Goal: Use online tool/utility: Utilize a website feature to perform a specific function

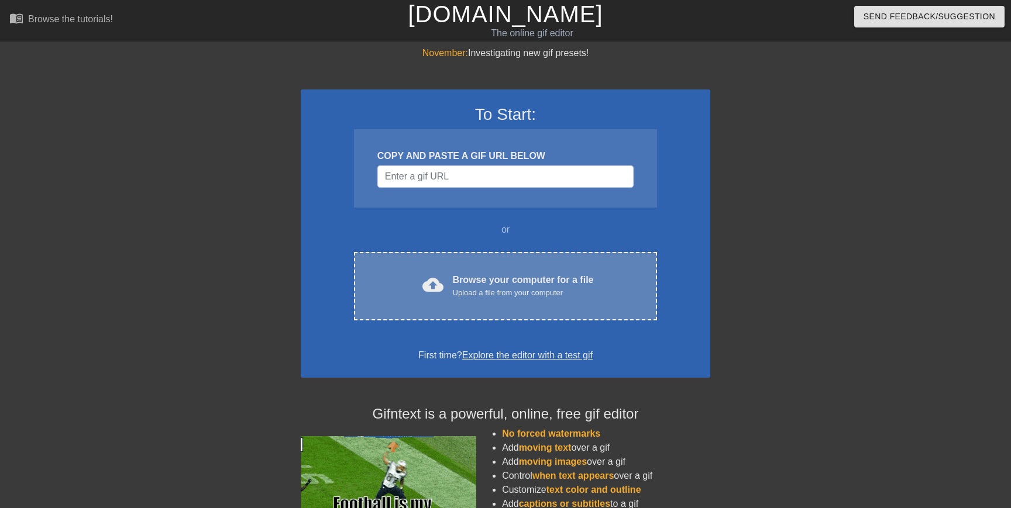
click at [484, 254] on div "cloud_upload Browse your computer for a file Upload a file from your computer C…" at bounding box center [505, 286] width 303 height 68
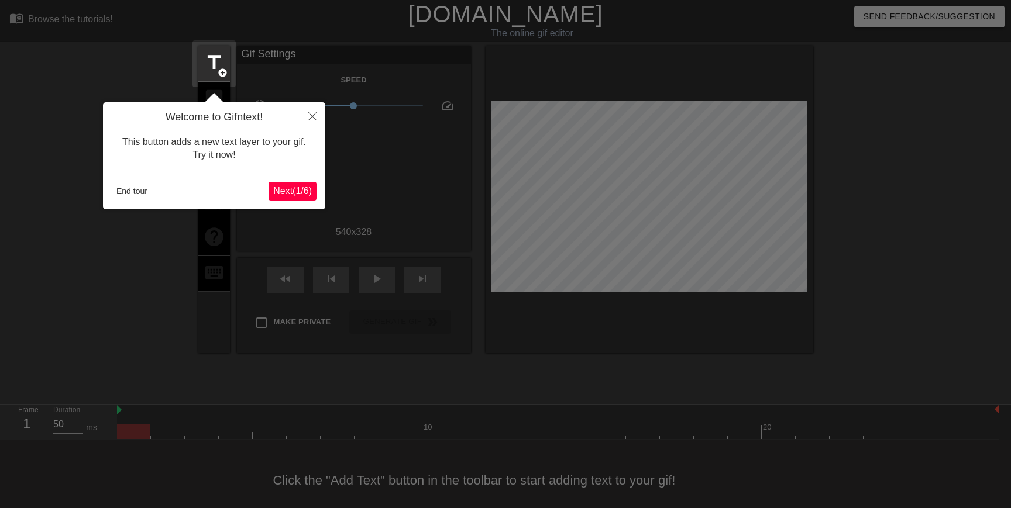
scroll to position [13, 0]
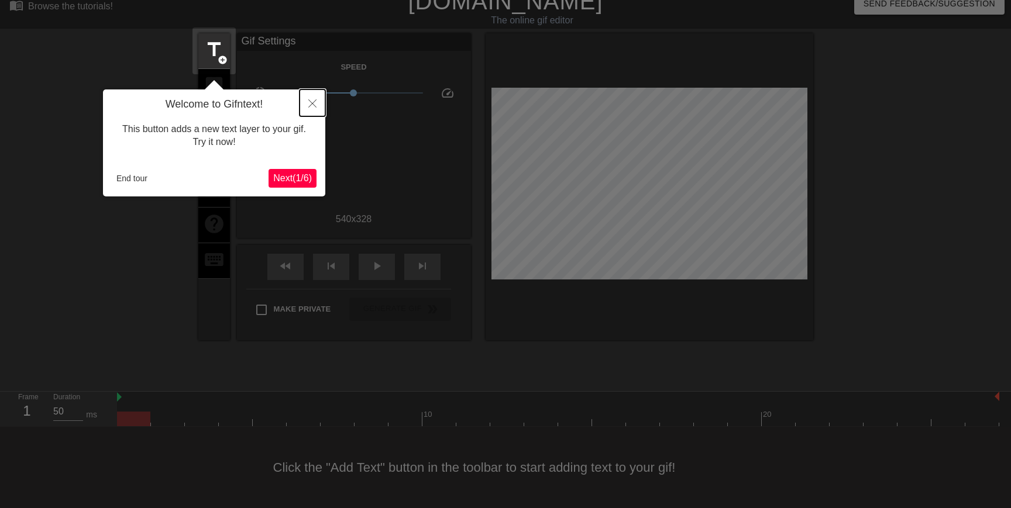
click at [316, 107] on icon "Close" at bounding box center [312, 103] width 8 height 8
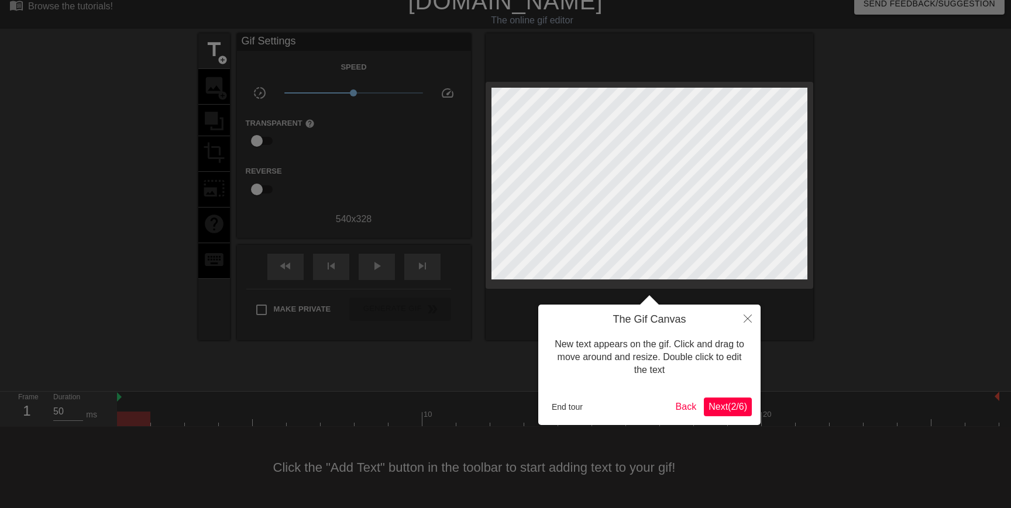
scroll to position [0, 0]
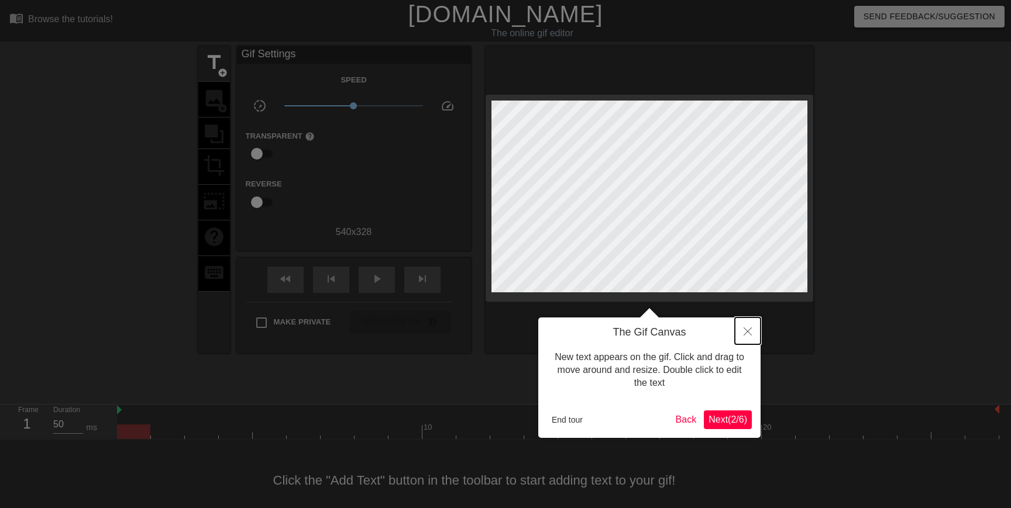
click at [749, 339] on button "Close" at bounding box center [748, 331] width 26 height 27
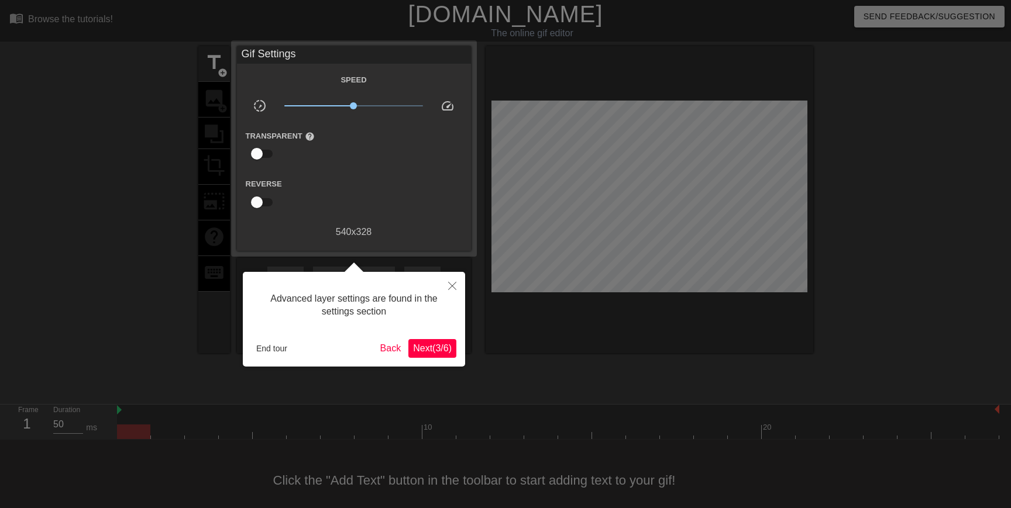
scroll to position [13, 0]
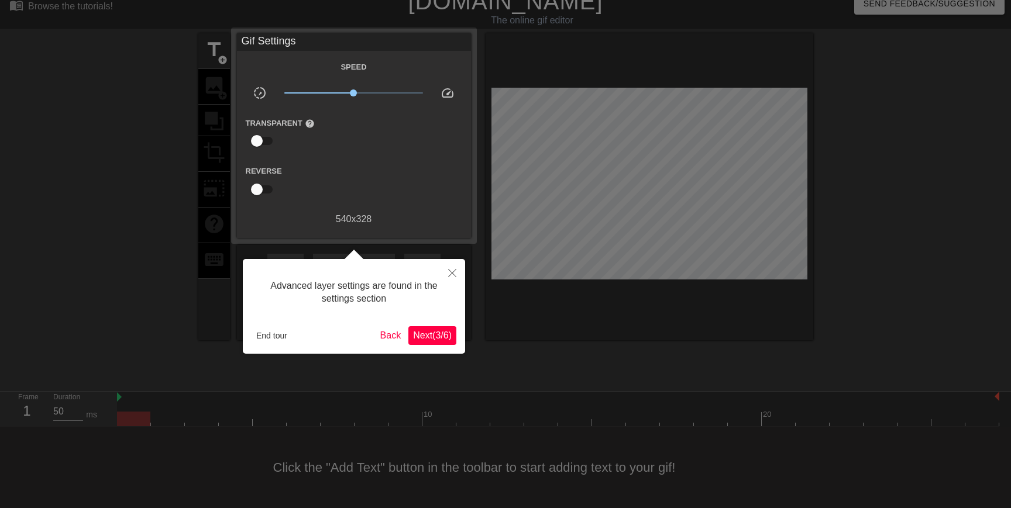
click at [422, 337] on span "Next ( 3 / 6 )" at bounding box center [432, 335] width 39 height 10
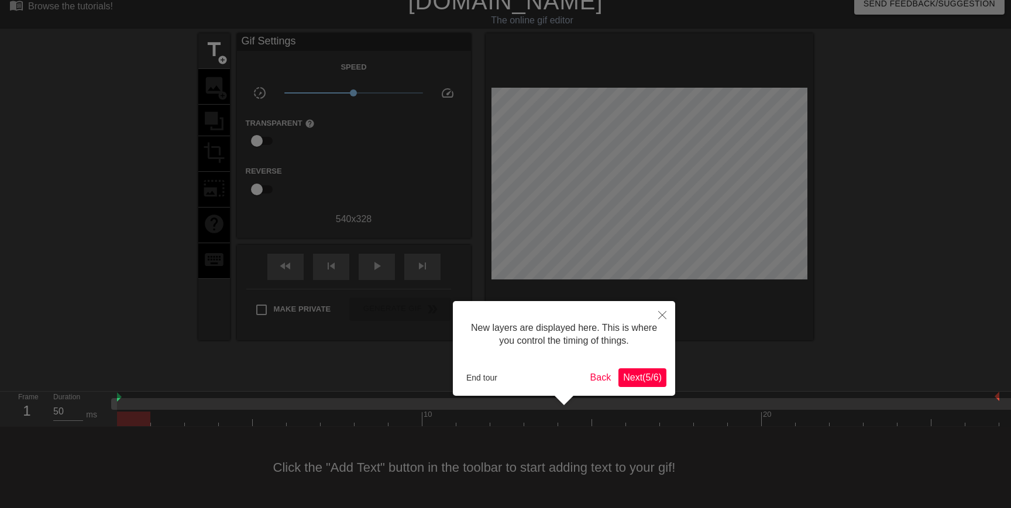
click at [422, 337] on div at bounding box center [505, 247] width 1011 height 521
click at [632, 371] on button "Next ( 5 / 6 )" at bounding box center [642, 378] width 48 height 19
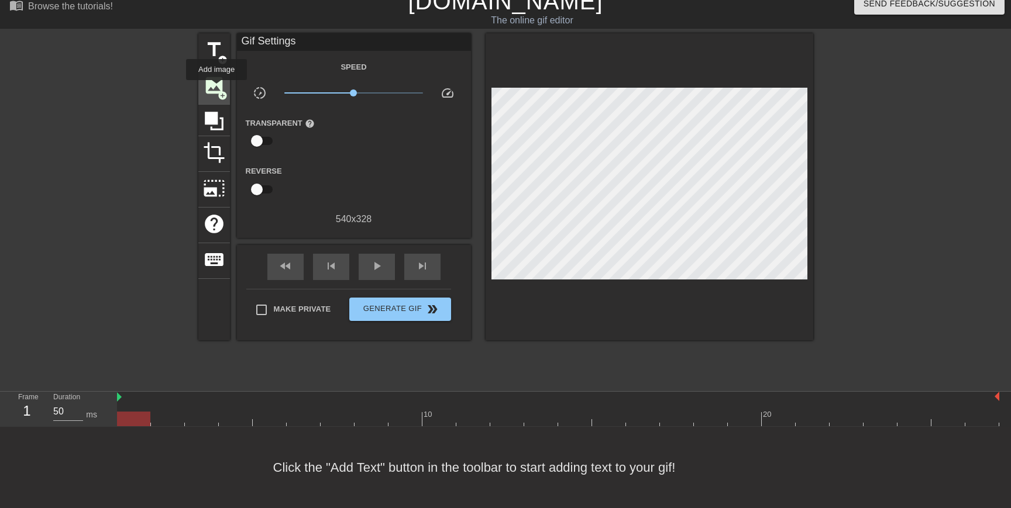
click at [217, 88] on span "image" at bounding box center [214, 85] width 22 height 22
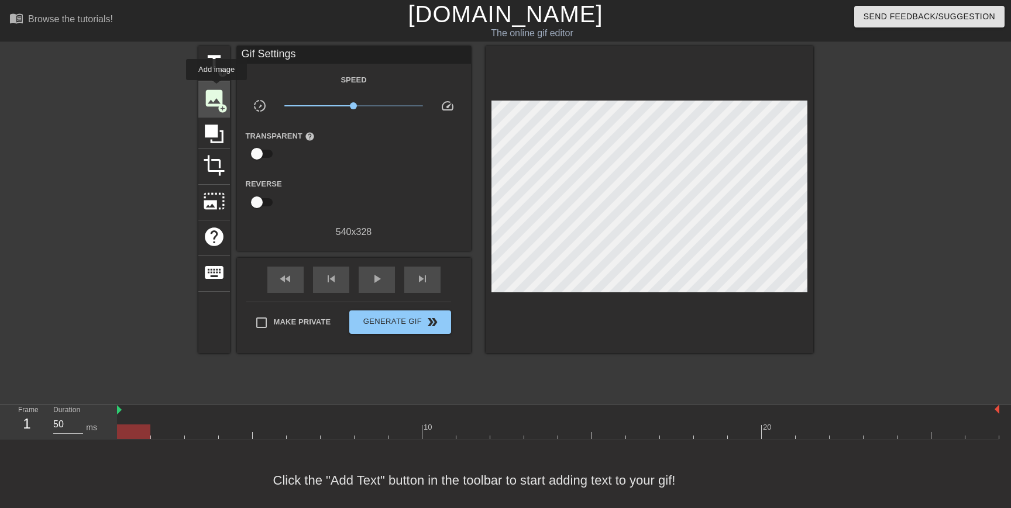
scroll to position [0, 0]
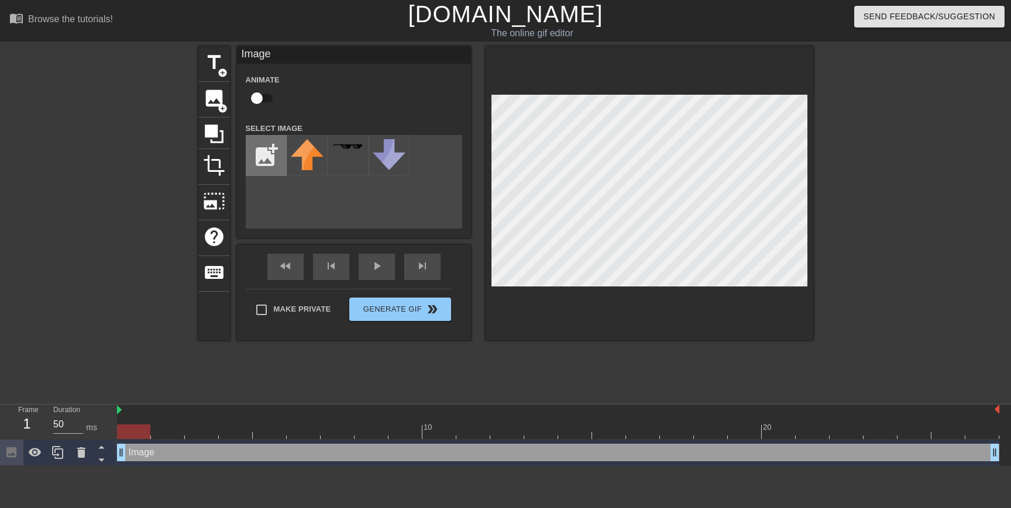
click at [276, 164] on input "file" at bounding box center [266, 156] width 40 height 40
type input "C:\fakepath\Screenshot [DATE] at 9,38,04 AM-Picsart-BackgroundRemover.png"
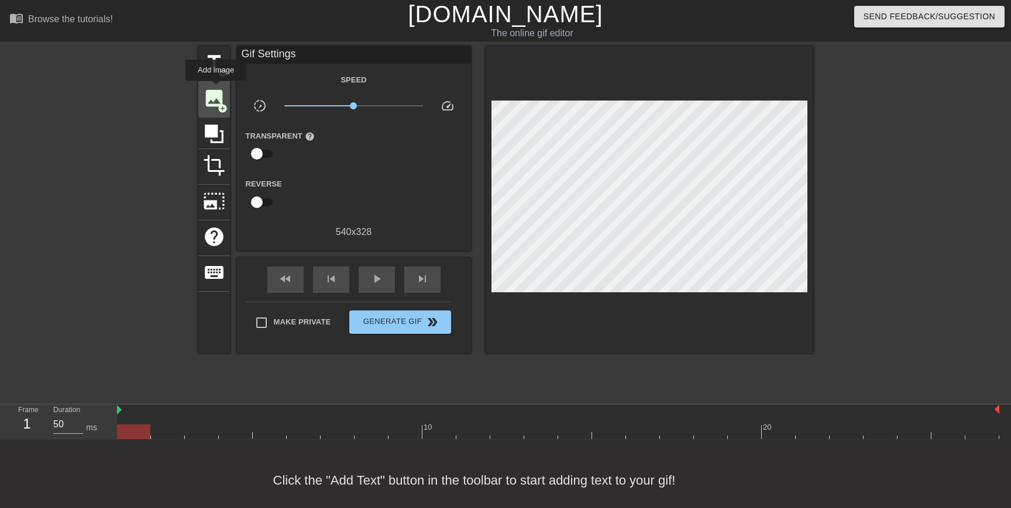
click at [216, 89] on span "image" at bounding box center [214, 98] width 22 height 22
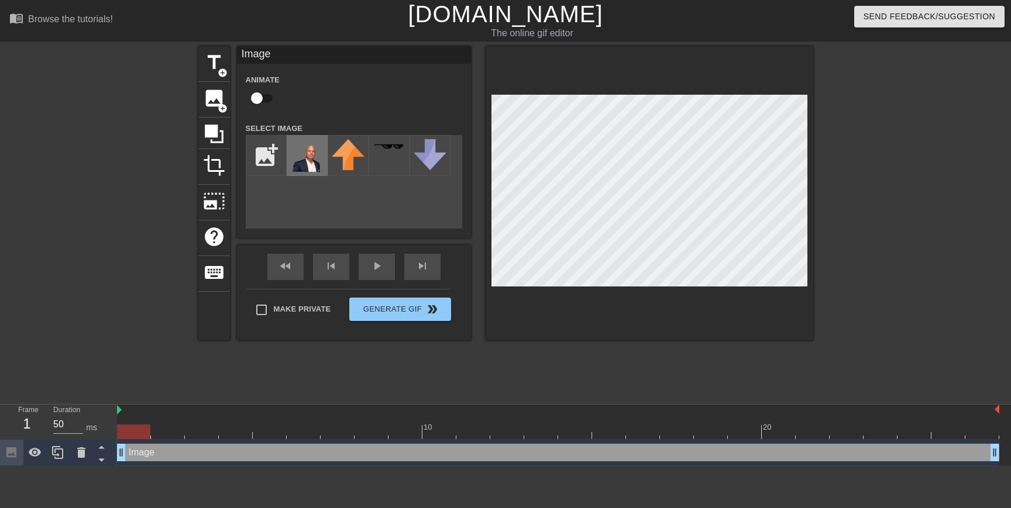
click at [308, 147] on img at bounding box center [307, 155] width 33 height 33
click at [736, 286] on div at bounding box center [650, 193] width 328 height 294
click at [813, 211] on div at bounding box center [650, 193] width 328 height 294
click at [216, 143] on icon at bounding box center [214, 134] width 22 height 22
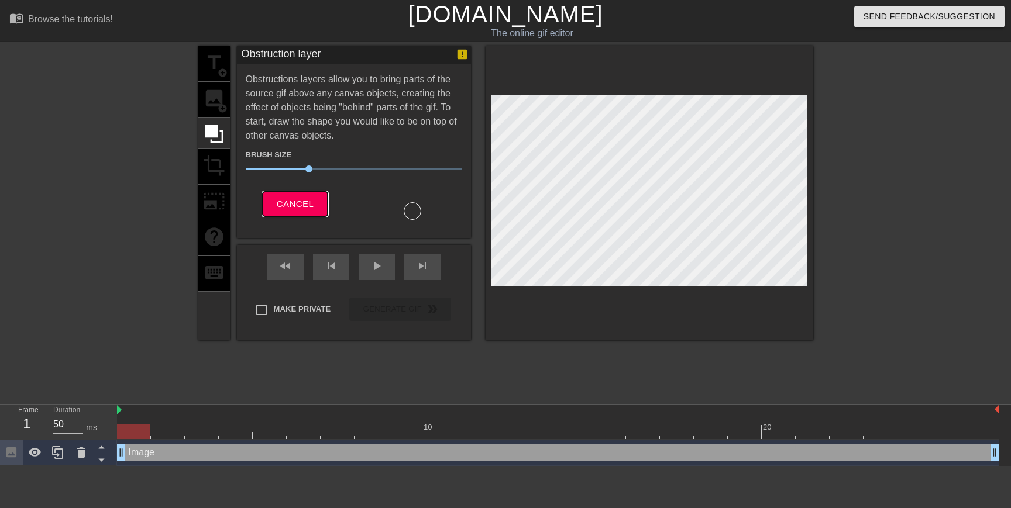
click at [317, 208] on button "Cancel" at bounding box center [295, 204] width 65 height 25
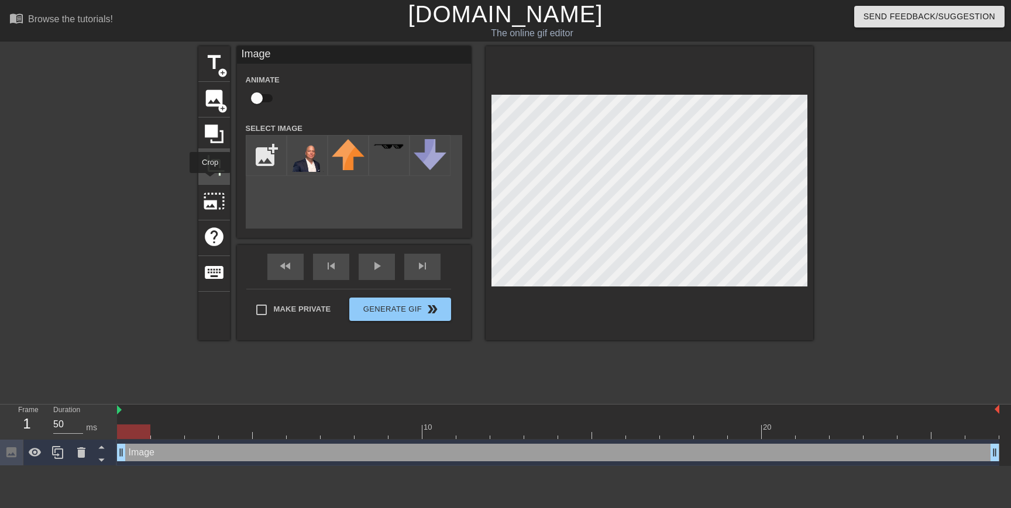
click at [211, 181] on div "crop" at bounding box center [214, 167] width 32 height 36
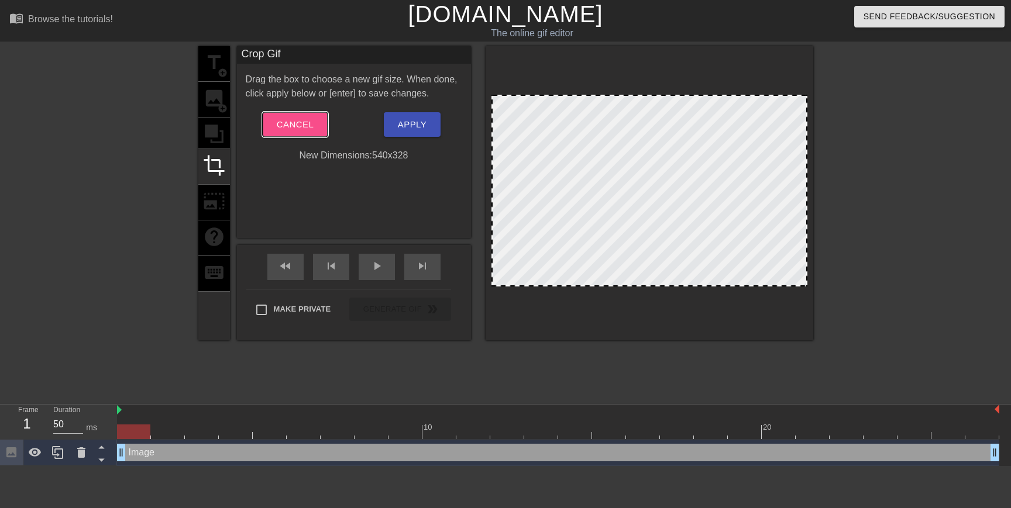
click at [305, 112] on button "Cancel" at bounding box center [295, 124] width 65 height 25
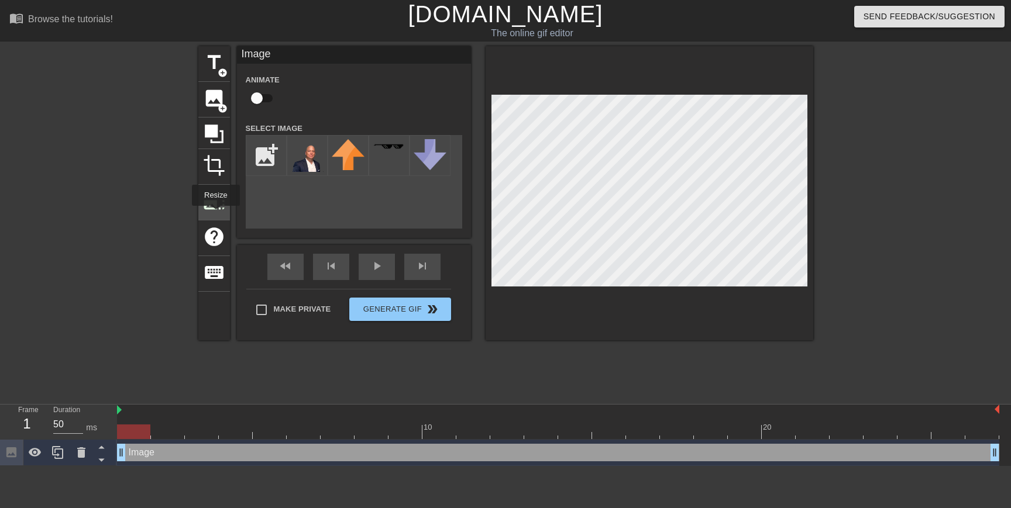
click at [215, 214] on div "photo_size_select_large" at bounding box center [214, 203] width 32 height 36
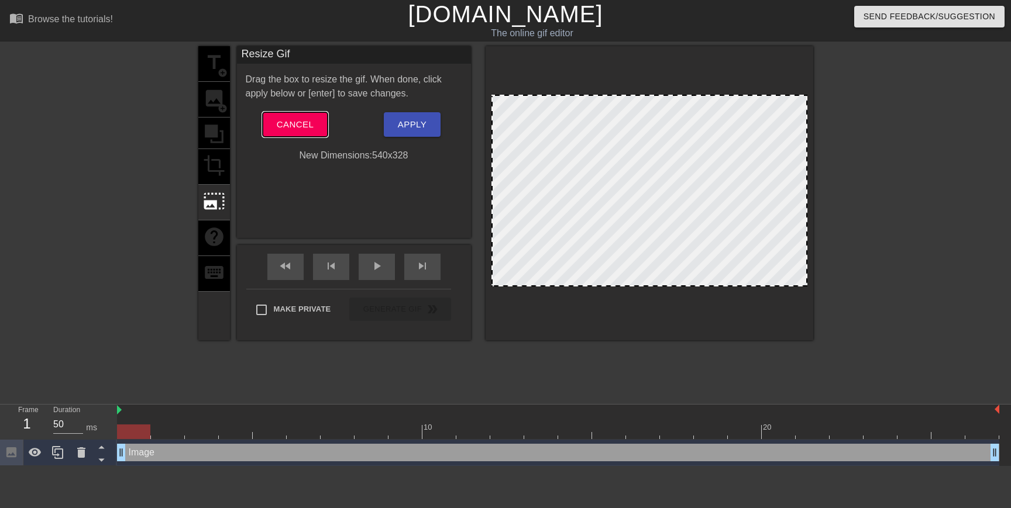
click at [298, 113] on button "Cancel" at bounding box center [295, 124] width 65 height 25
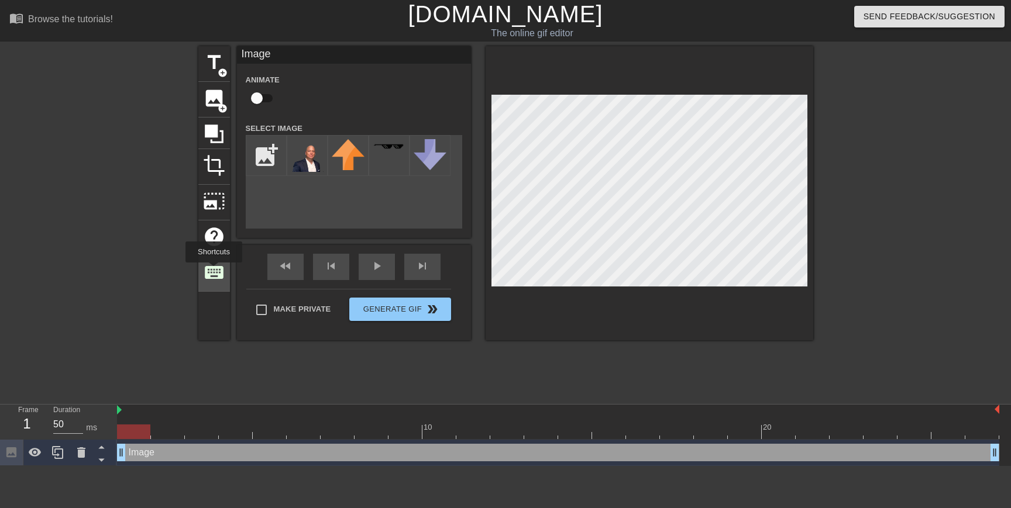
click at [214, 271] on span "keyboard" at bounding box center [214, 272] width 22 height 22
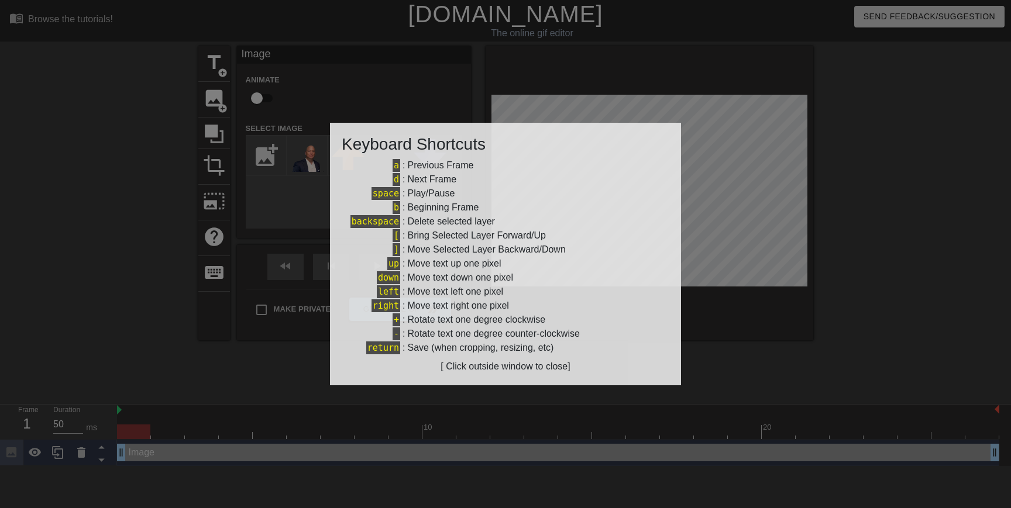
click at [759, 362] on div at bounding box center [505, 254] width 1011 height 508
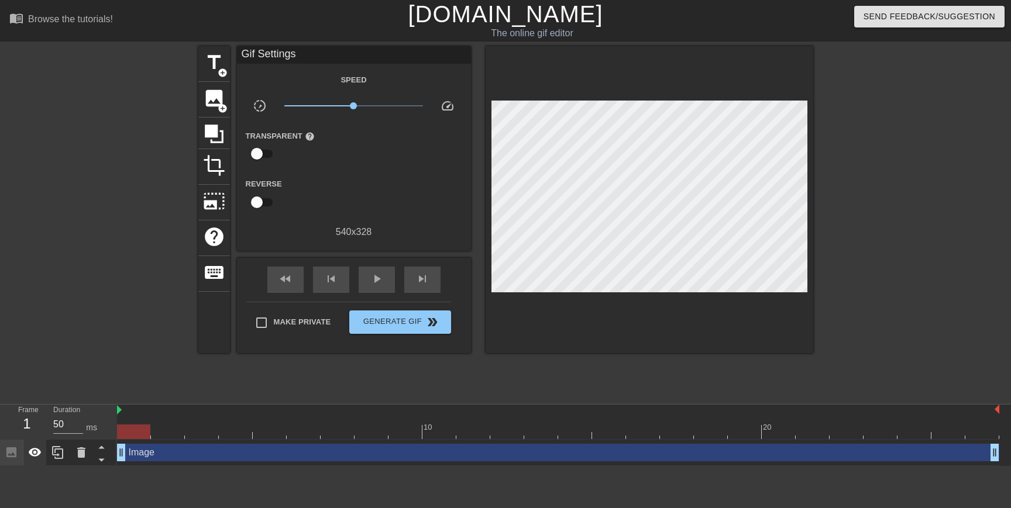
click at [36, 450] on icon at bounding box center [35, 452] width 13 height 9
click at [37, 457] on icon at bounding box center [35, 453] width 14 height 14
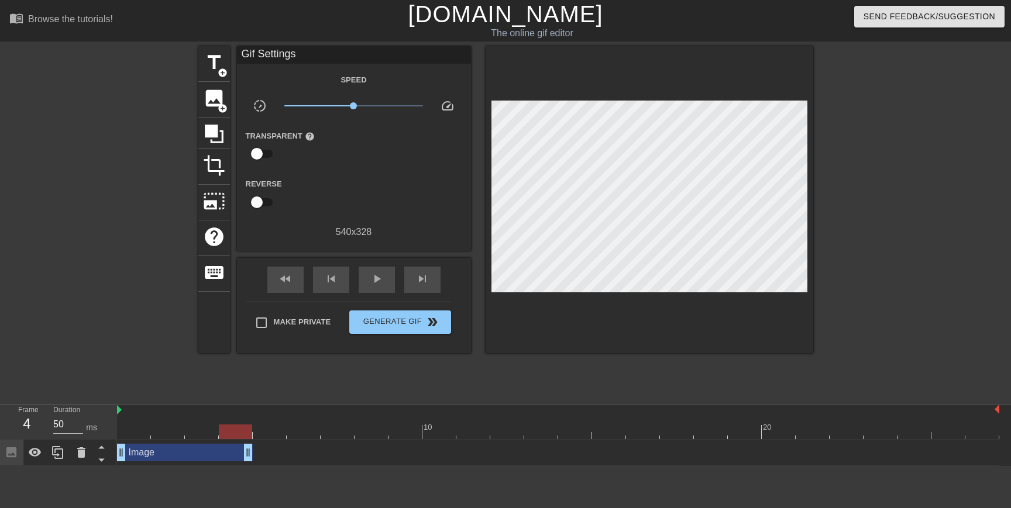
drag, startPoint x: 993, startPoint y: 450, endPoint x: 250, endPoint y: 469, distance: 743.7
click at [250, 466] on html "menu_book Browse the tutorials! [DOMAIN_NAME] The online gif editor Send Feedba…" at bounding box center [505, 233] width 1011 height 466
drag, startPoint x: 248, startPoint y: 455, endPoint x: 374, endPoint y: 457, distance: 126.4
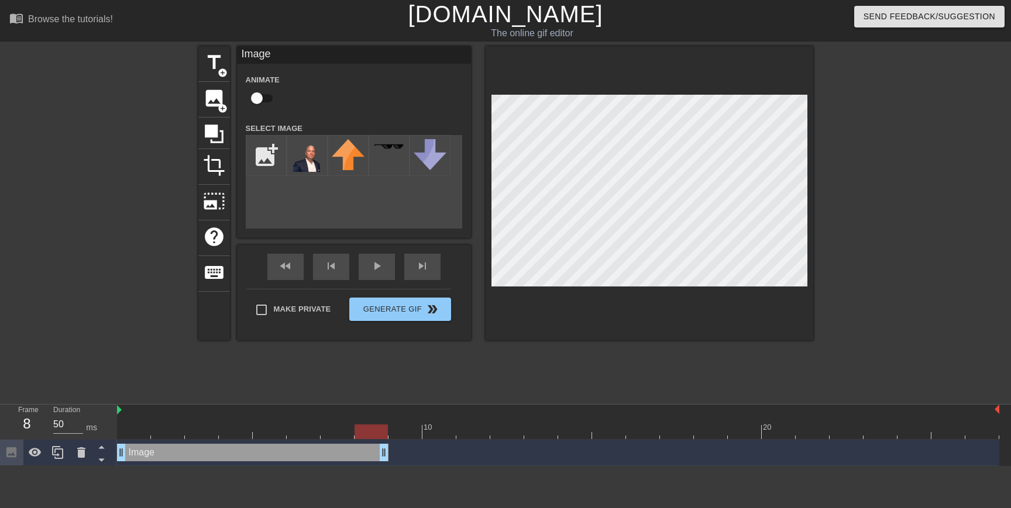
click at [125, 413] on div at bounding box center [558, 411] width 882 height 12
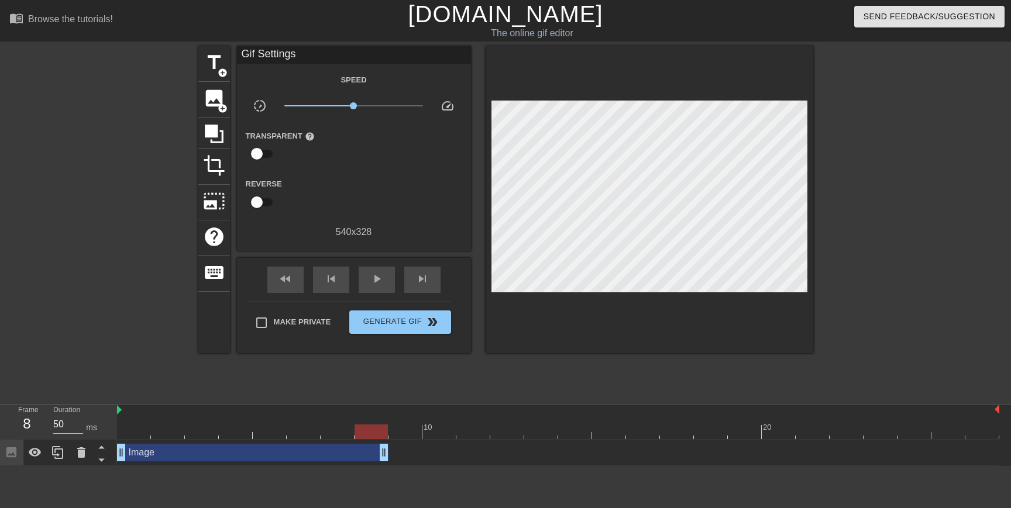
click at [268, 364] on div "title add_circle image add_circle crop photo_size_select_large help keyboard Gi…" at bounding box center [505, 221] width 615 height 351
click at [369, 434] on div at bounding box center [370, 432] width 33 height 15
click at [122, 415] on div at bounding box center [558, 411] width 882 height 12
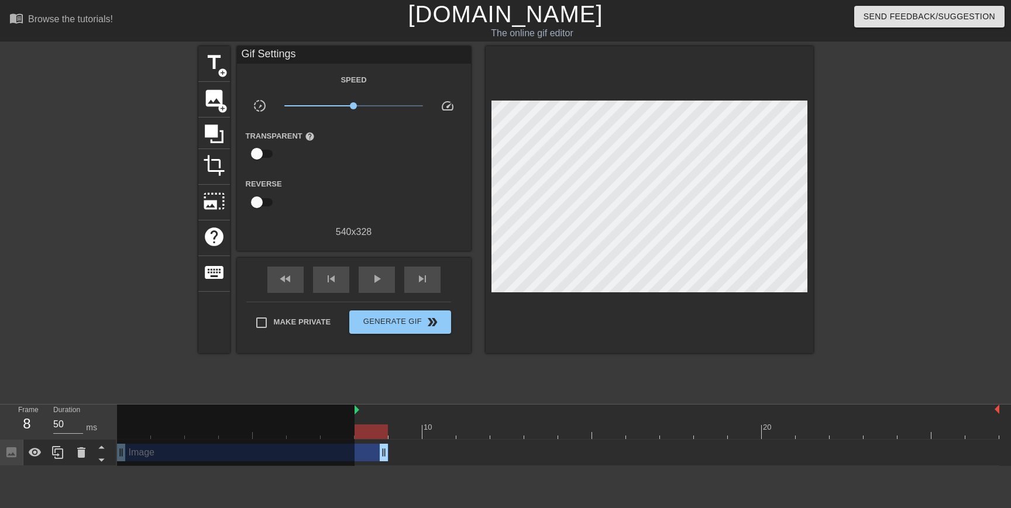
drag, startPoint x: 118, startPoint y: 412, endPoint x: 351, endPoint y: 411, distance: 232.8
click at [351, 411] on div "10 20" at bounding box center [558, 422] width 882 height 35
click at [381, 437] on div at bounding box center [370, 432] width 33 height 15
click at [494, 378] on div "title add_circle image add_circle crop photo_size_select_large help keyboard Gi…" at bounding box center [505, 221] width 615 height 351
click at [373, 284] on span "play_arrow" at bounding box center [377, 279] width 14 height 14
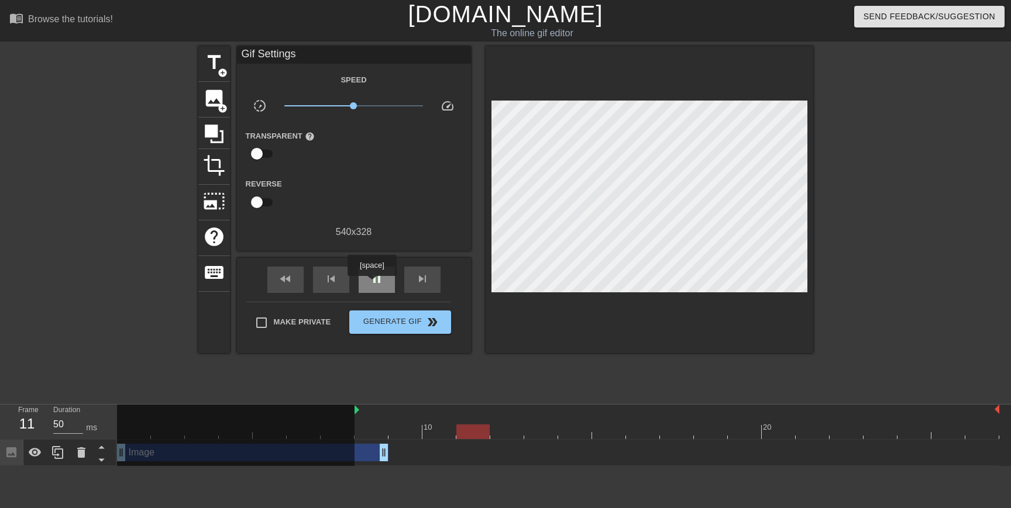
click at [373, 284] on span "pause" at bounding box center [377, 279] width 14 height 14
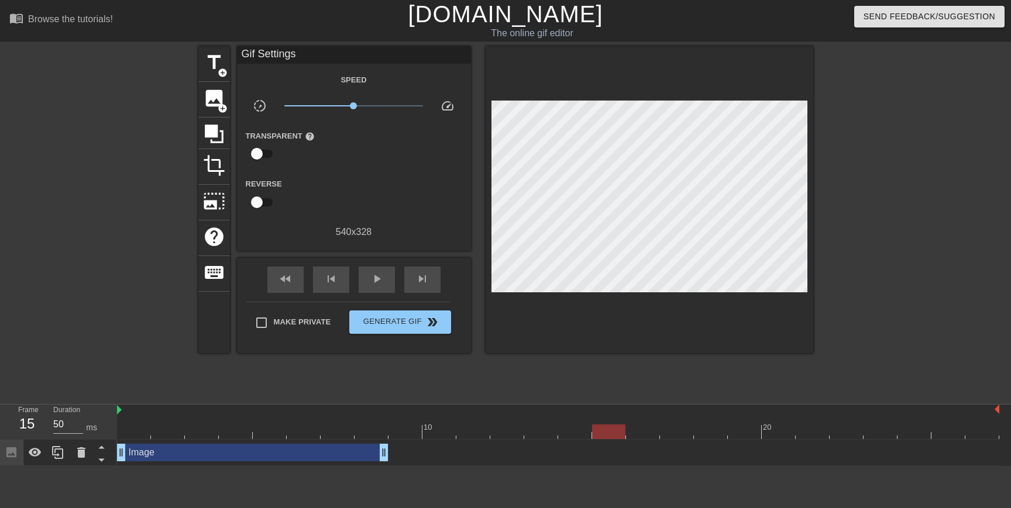
drag, startPoint x: 356, startPoint y: 409, endPoint x: 102, endPoint y: 409, distance: 253.3
click at [102, 409] on div "Frame 15 Duration 50 ms 10 20 Image drag_handle drag_handle" at bounding box center [505, 435] width 1011 height 61
click at [379, 280] on span "play_arrow" at bounding box center [377, 279] width 14 height 14
click at [379, 280] on span "pause" at bounding box center [377, 279] width 14 height 14
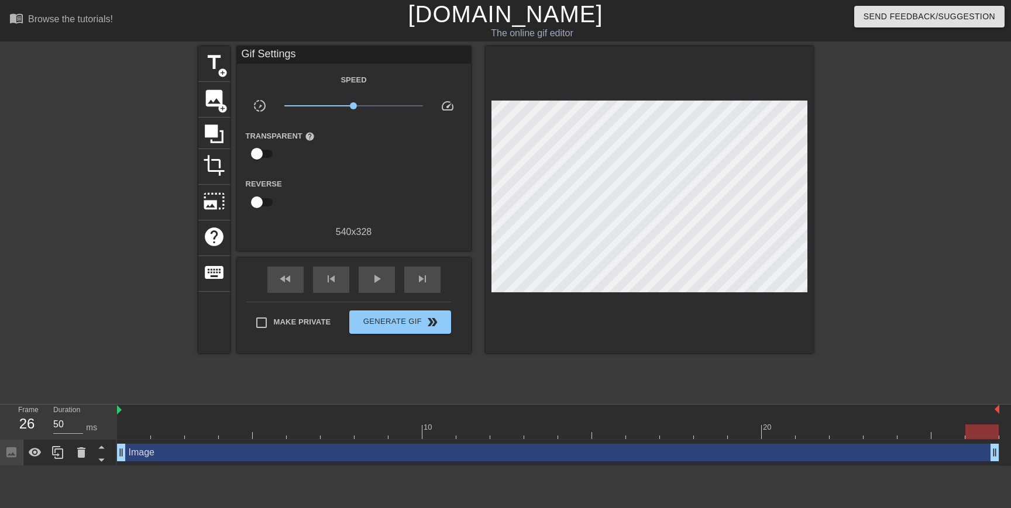
drag, startPoint x: 384, startPoint y: 446, endPoint x: 1010, endPoint y: 482, distance: 626.9
click at [1010, 466] on html "menu_book Browse the tutorials! [DOMAIN_NAME] The online gif editor Send Feedba…" at bounding box center [505, 233] width 1011 height 466
click at [384, 278] on div "play_arrow" at bounding box center [377, 280] width 36 height 26
click at [402, 328] on span "Generate Gif double_arrow" at bounding box center [400, 322] width 92 height 14
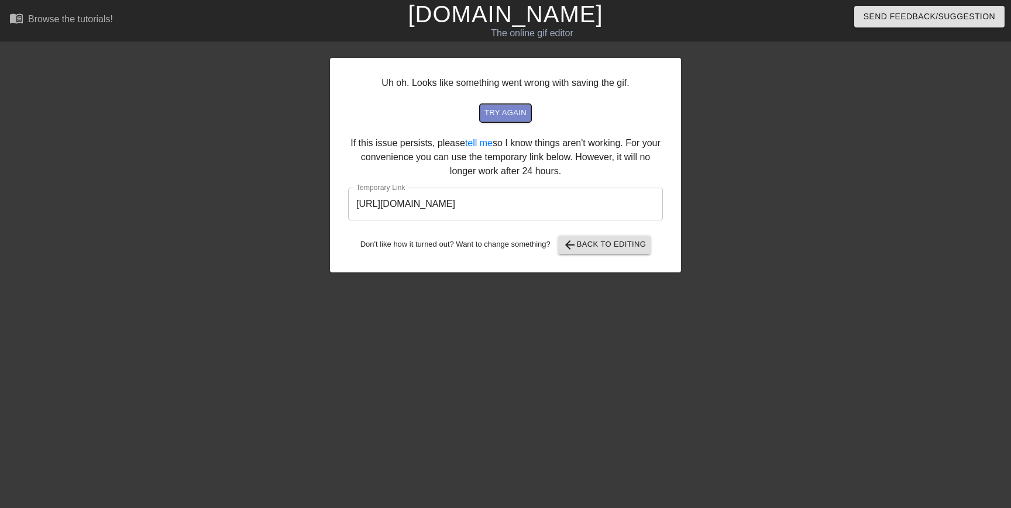
click at [509, 116] on span "try again" at bounding box center [505, 112] width 42 height 13
click at [593, 205] on input "[URL][DOMAIN_NAME]" at bounding box center [505, 204] width 315 height 33
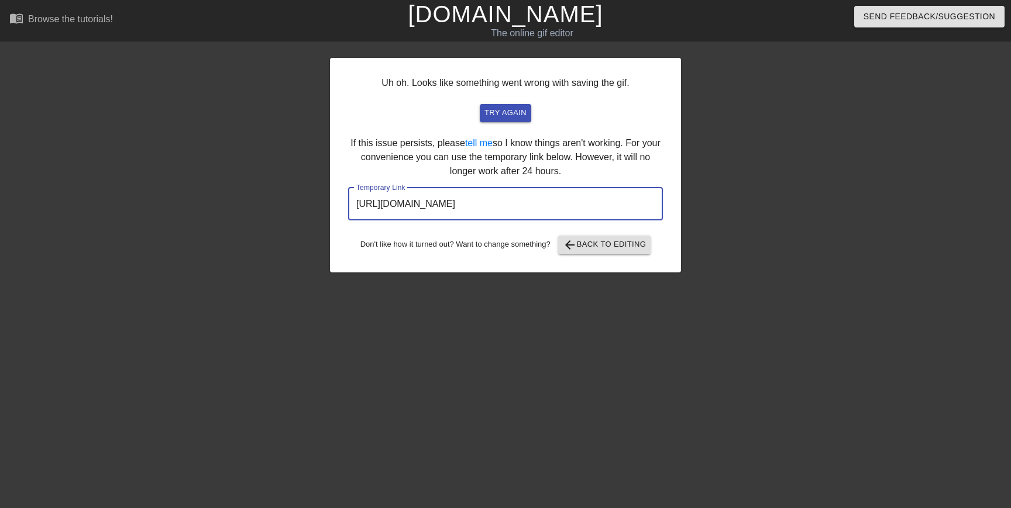
click at [593, 205] on input "[URL][DOMAIN_NAME]" at bounding box center [505, 204] width 315 height 33
